Goal: Transaction & Acquisition: Purchase product/service

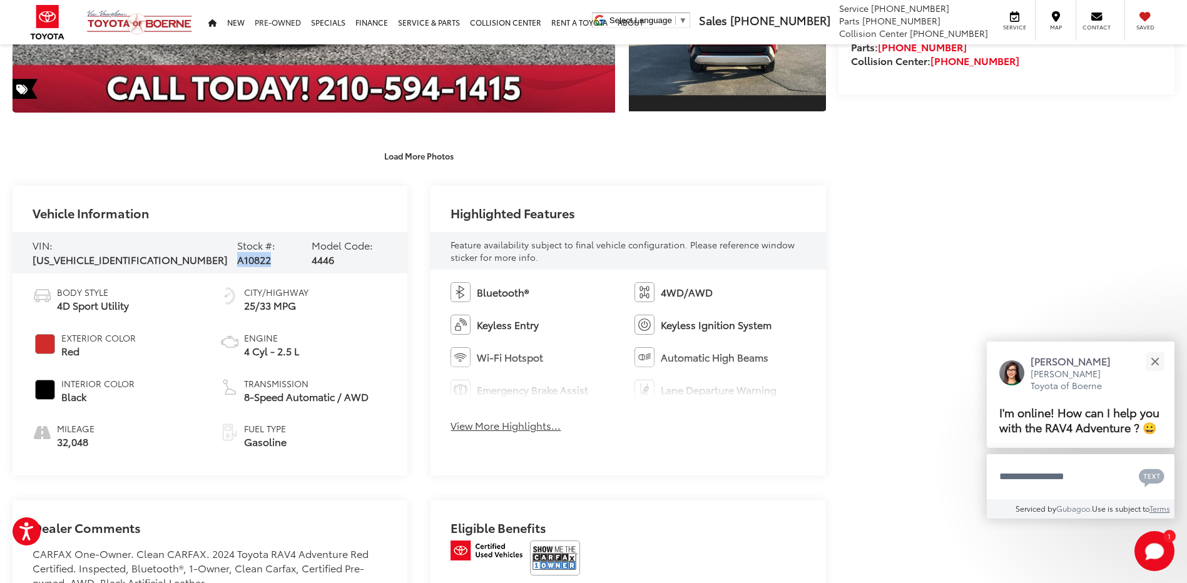
scroll to position [463, 0]
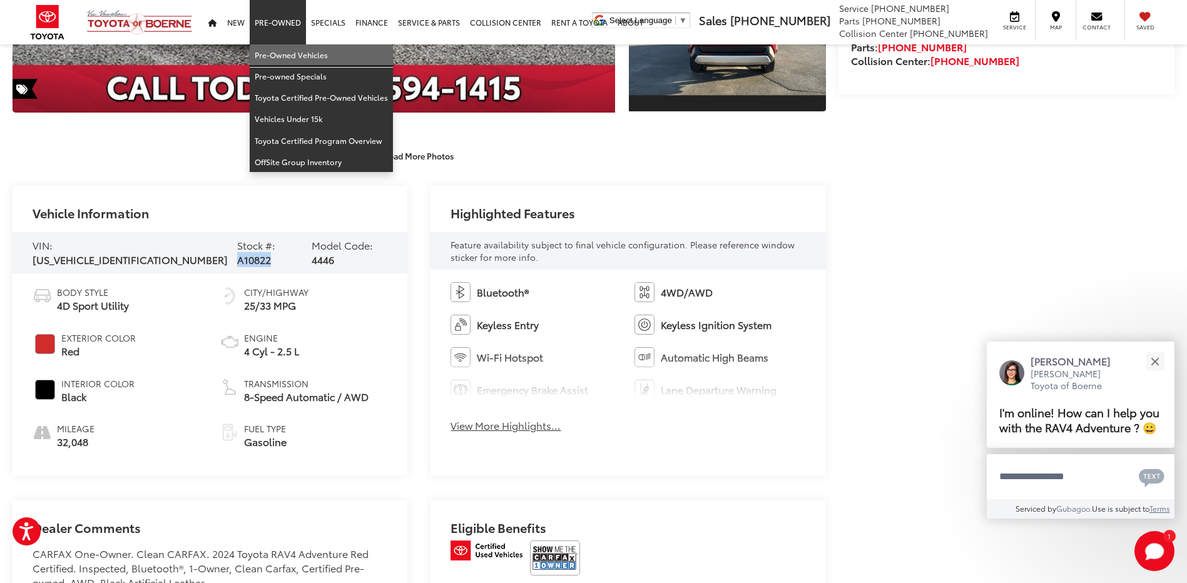
click at [271, 58] on link "Pre-Owned Vehicles" at bounding box center [321, 54] width 143 height 21
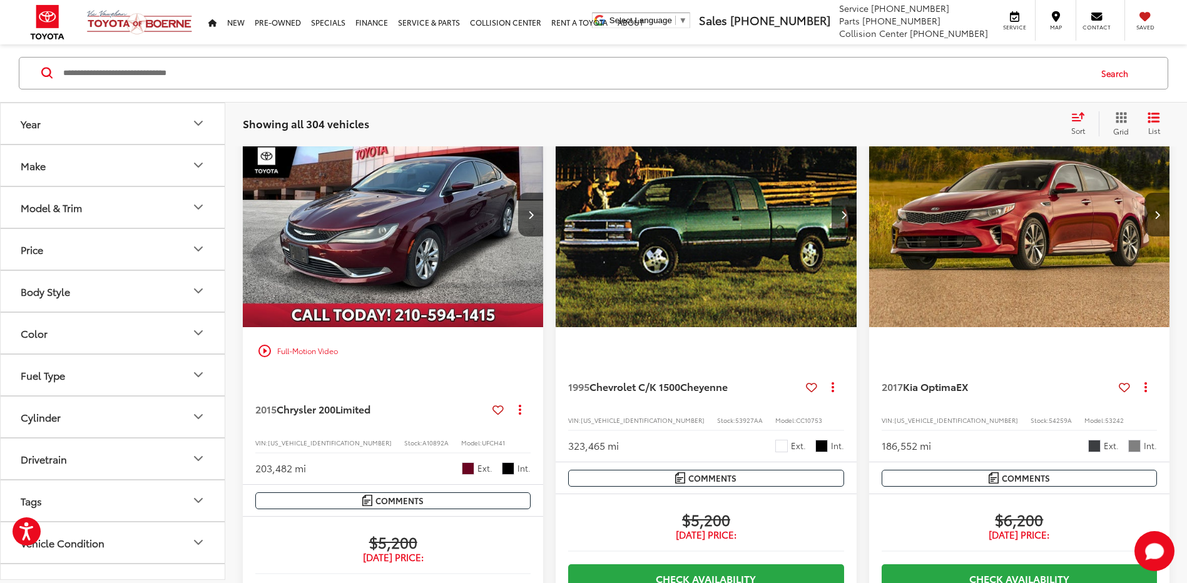
scroll to position [1588, 0]
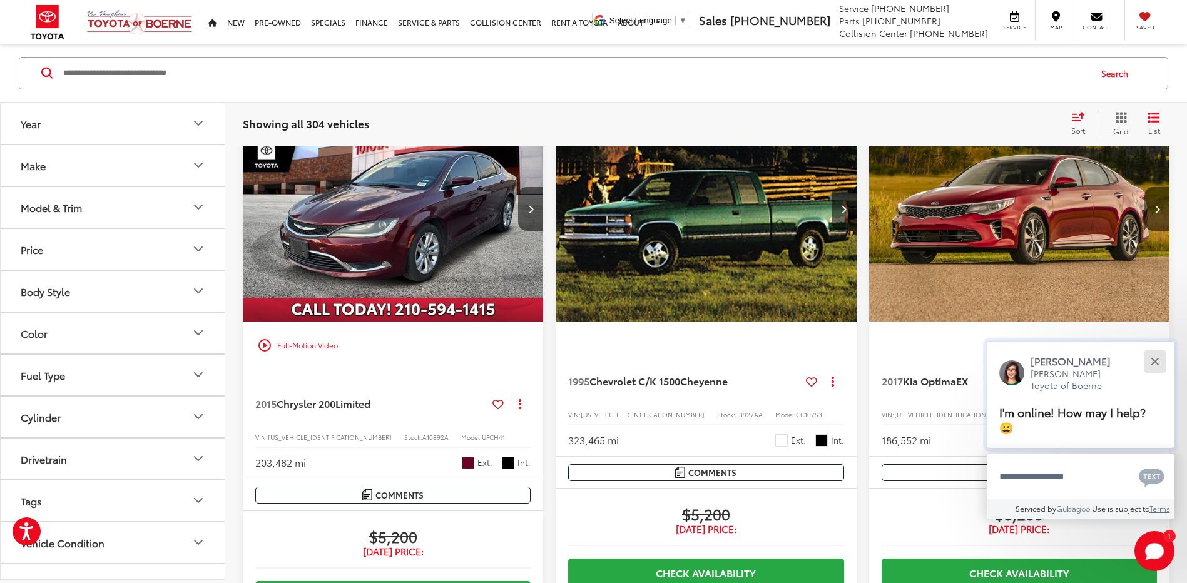
click at [1163, 363] on button "Close" at bounding box center [1154, 361] width 27 height 27
